Goal: Information Seeking & Learning: Check status

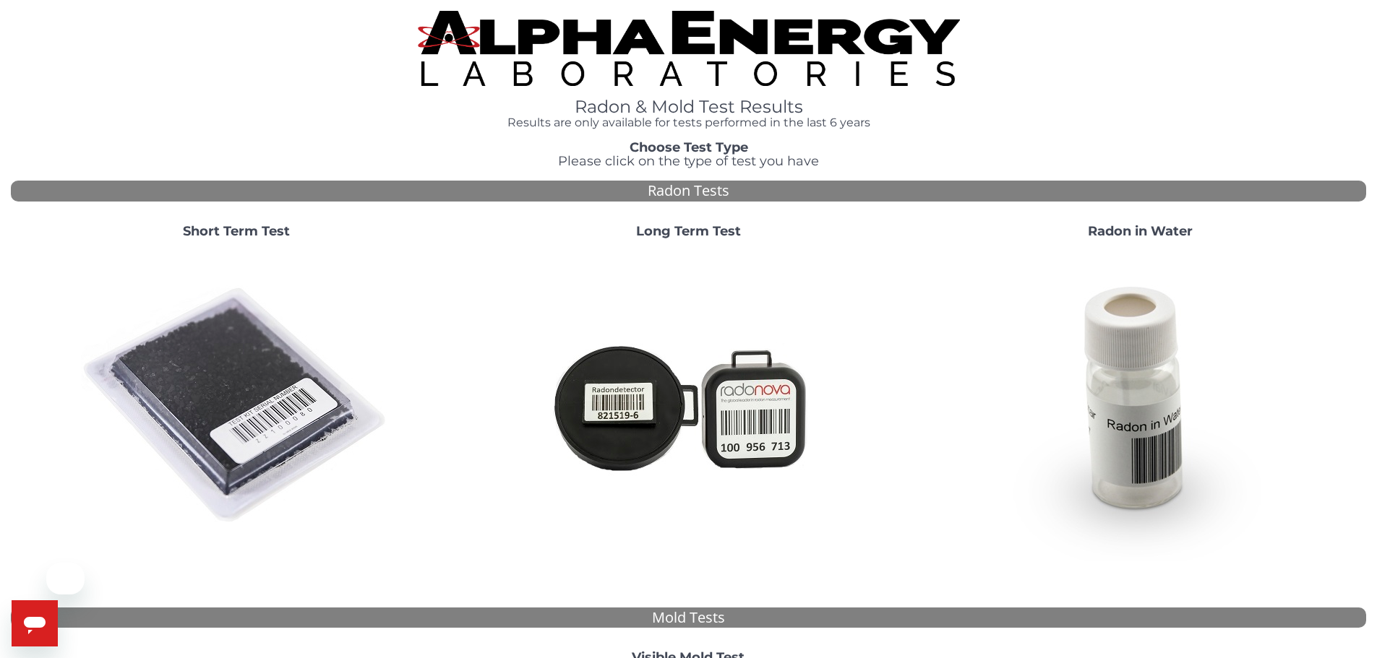
drag, startPoint x: 223, startPoint y: 366, endPoint x: 275, endPoint y: 341, distance: 57.9
click at [225, 366] on img at bounding box center [236, 406] width 311 height 311
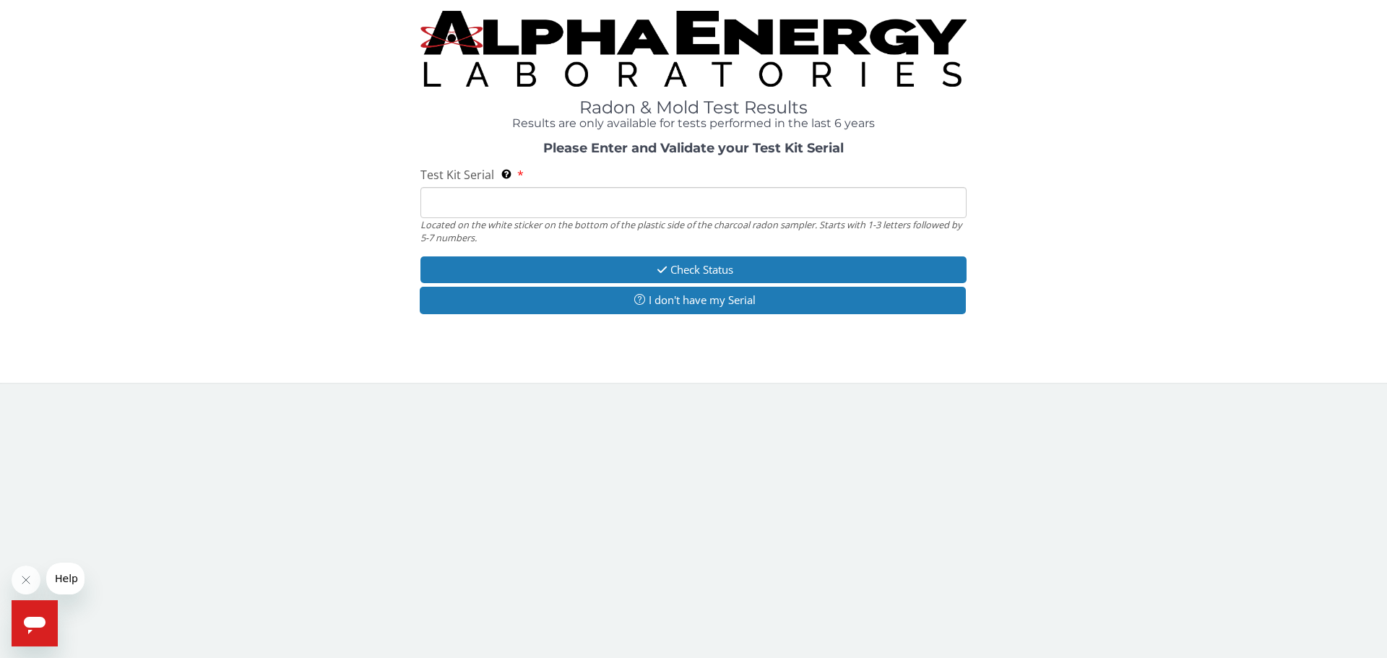
click at [651, 199] on input "Test Kit Serial Located on the white sticker on the bottom of the plastic side …" at bounding box center [694, 202] width 546 height 31
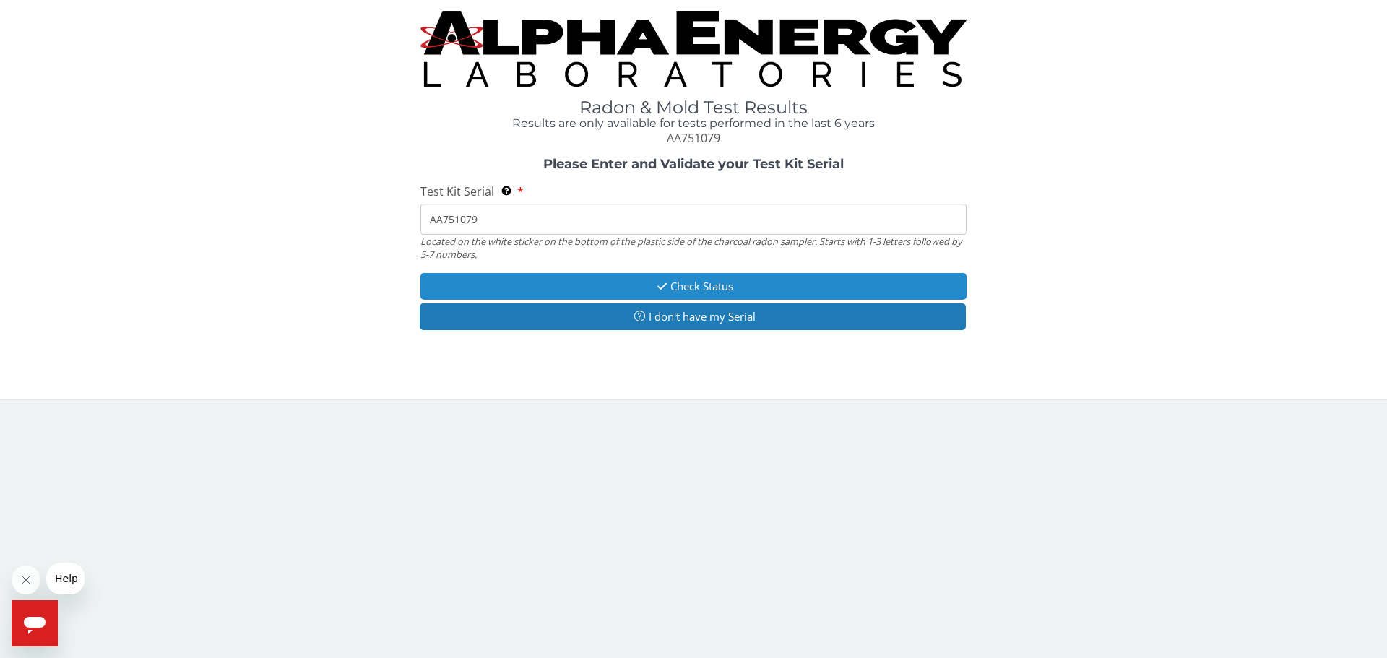
type input "AA751079"
click at [692, 297] on button "Check Status" at bounding box center [694, 286] width 546 height 27
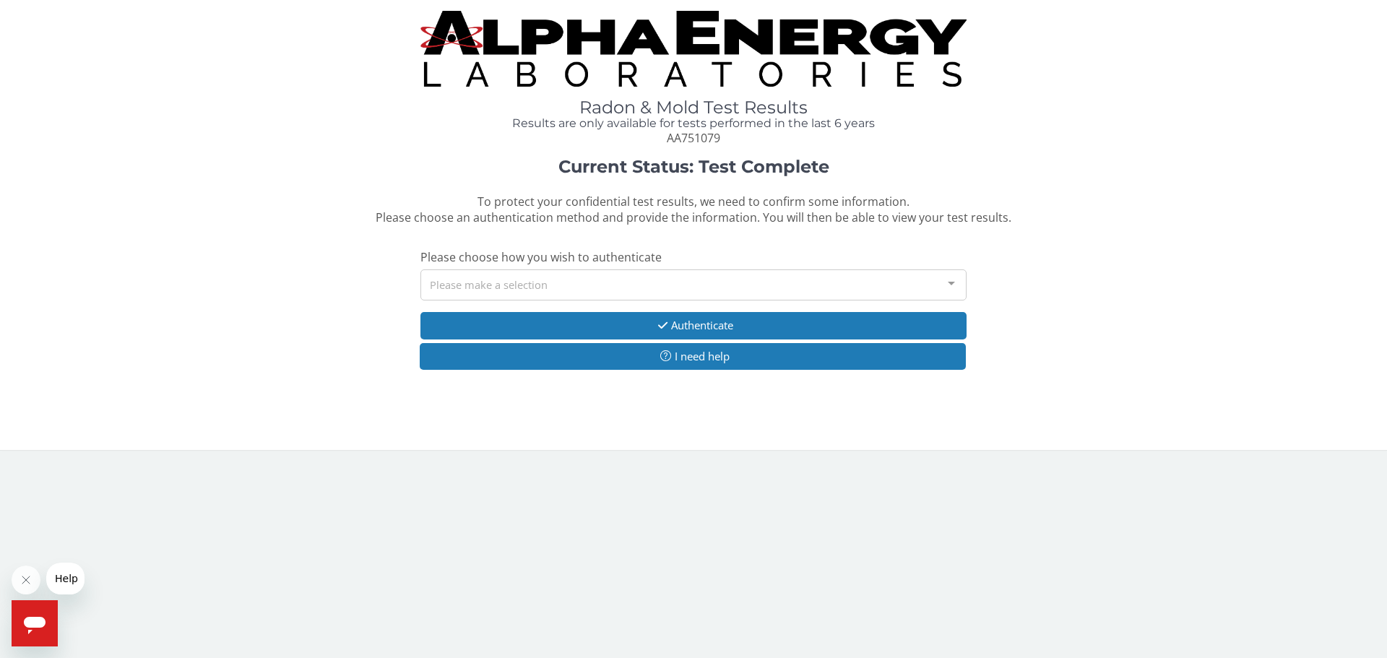
click at [494, 274] on div "Please make a selection" at bounding box center [694, 285] width 546 height 31
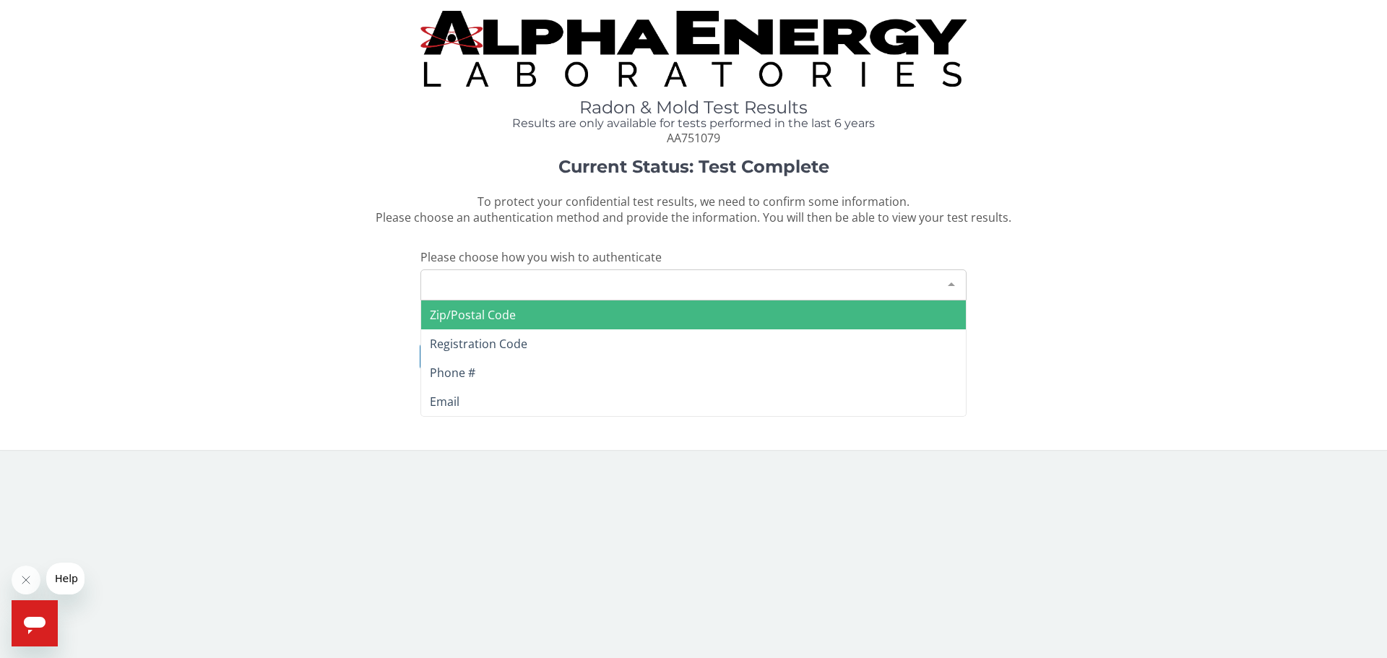
click at [494, 309] on span "Zip/Postal Code" at bounding box center [473, 315] width 86 height 16
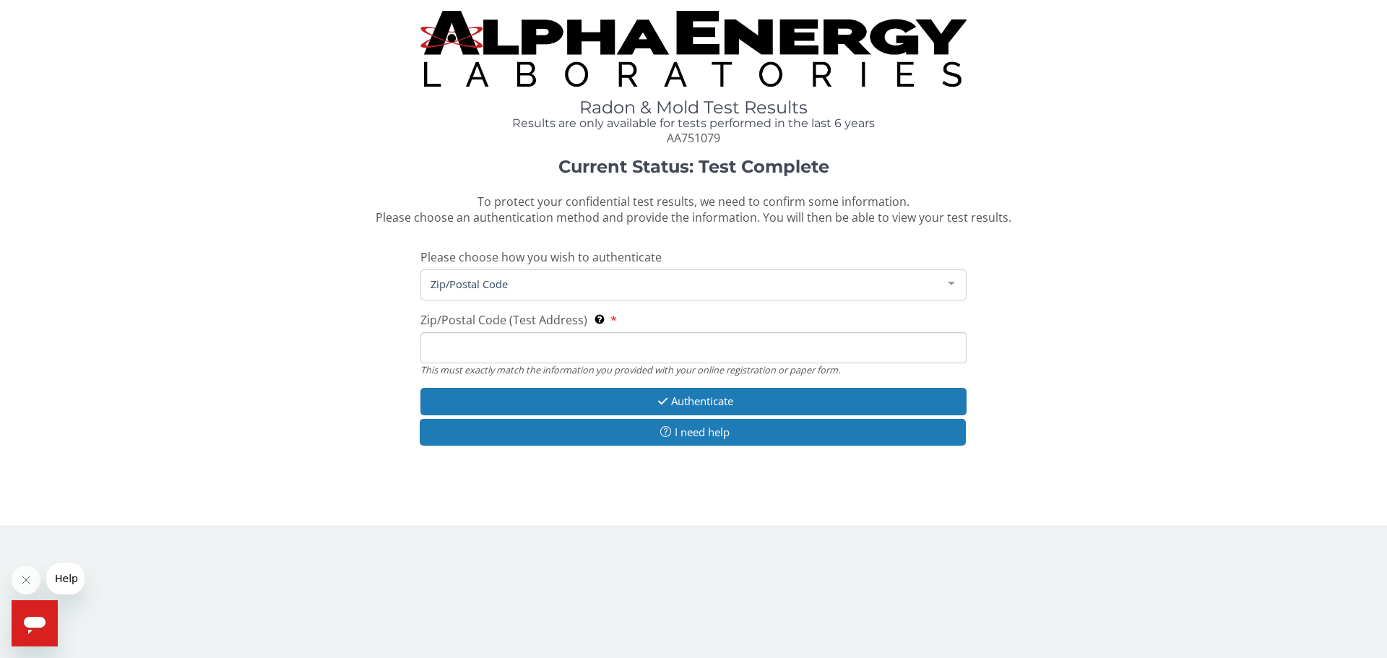
click at [491, 350] on input "Zip/Postal Code (Test Address) This must exactly match the information you prov…" at bounding box center [694, 347] width 546 height 31
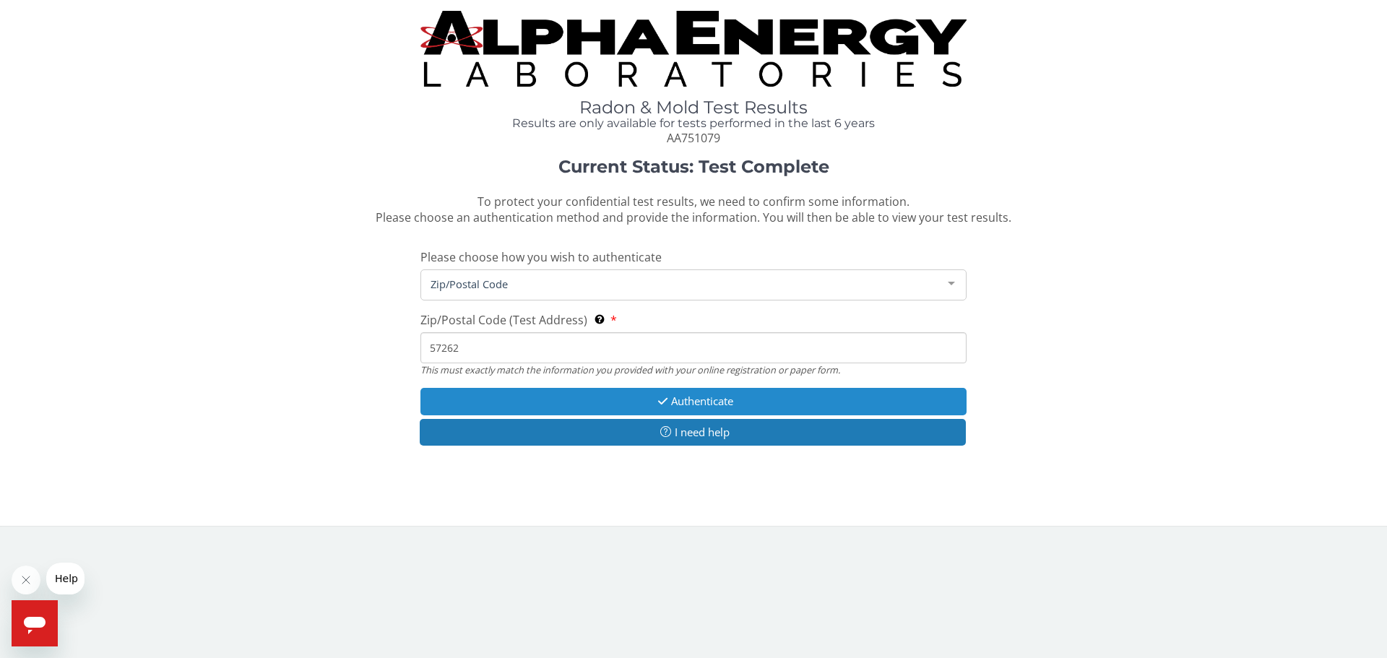
type input "57262"
click at [600, 397] on button "Authenticate" at bounding box center [694, 401] width 546 height 27
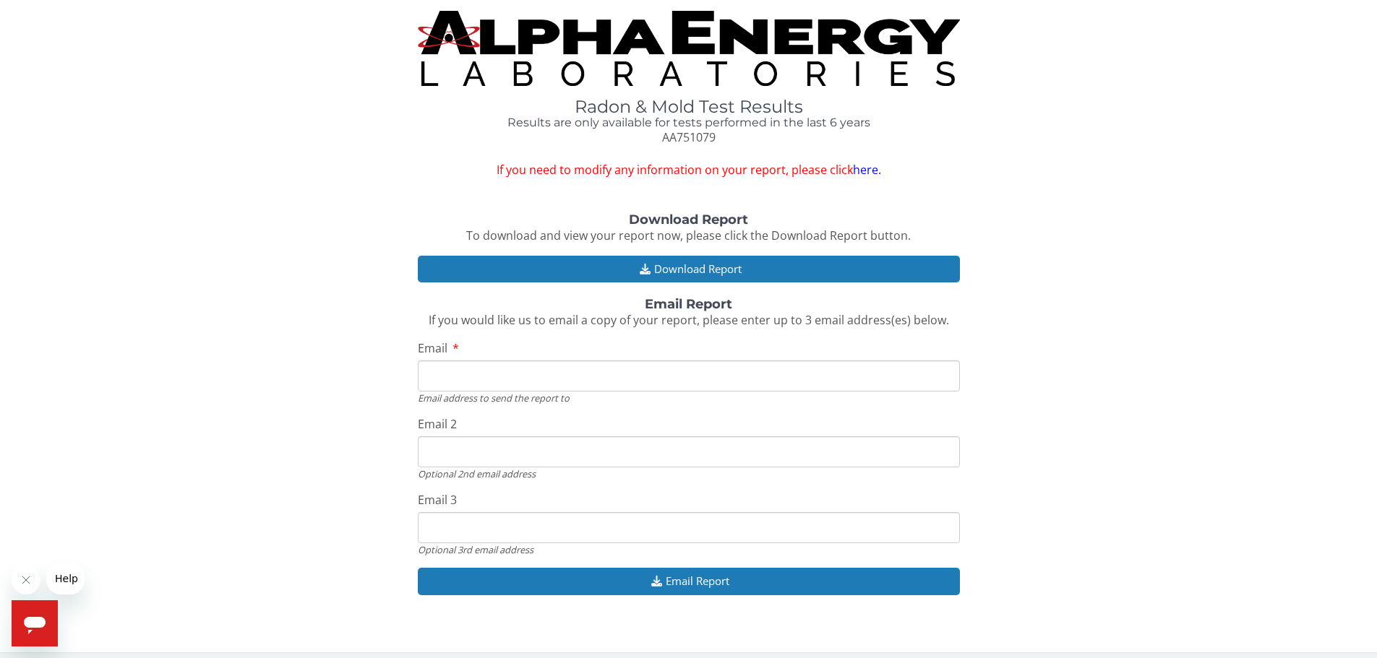
click at [861, 168] on link "here." at bounding box center [867, 170] width 28 height 16
